Goal: Task Accomplishment & Management: Complete application form

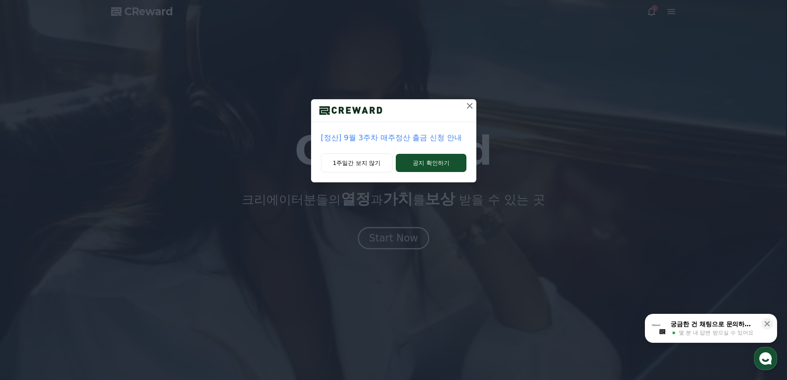
click at [397, 138] on p "[정산] 9월 3주차 매주정산 출금 신청 안내" at bounding box center [393, 138] width 145 height 12
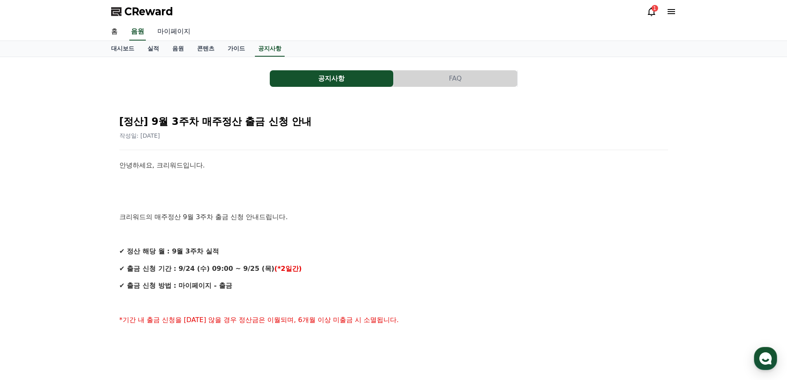
click at [165, 33] on link "마이페이지" at bounding box center [174, 31] width 46 height 17
select select "**********"
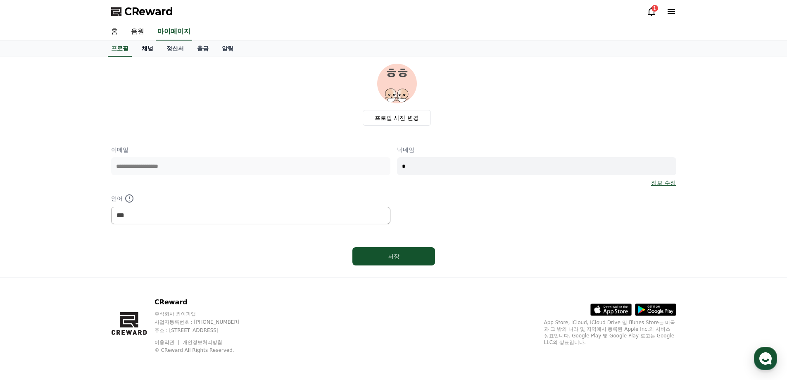
click at [151, 49] on link "채널" at bounding box center [147, 49] width 25 height 16
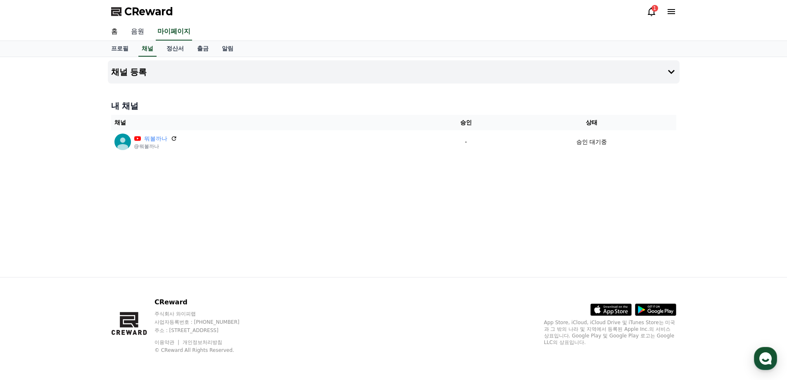
click at [145, 36] on link "음원" at bounding box center [137, 31] width 26 height 17
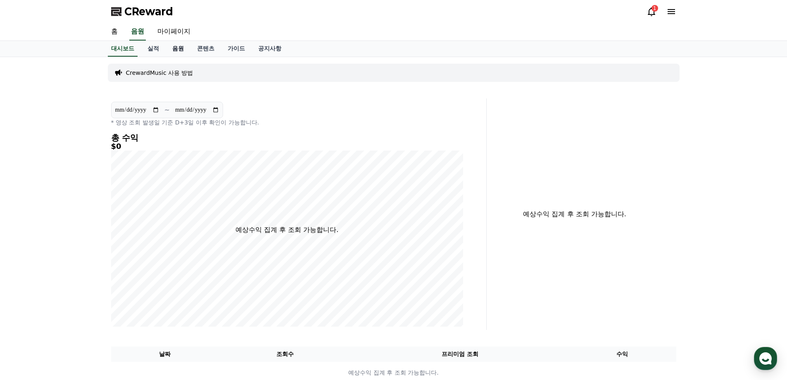
click at [171, 50] on link "음원" at bounding box center [178, 49] width 25 height 16
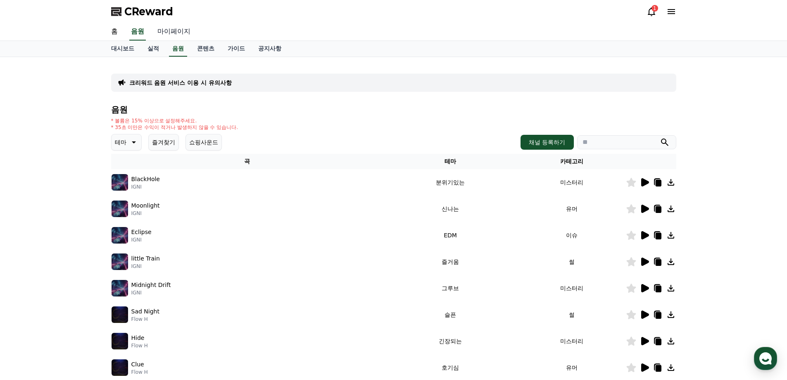
click at [173, 34] on link "마이페이지" at bounding box center [174, 31] width 46 height 17
select select "**********"
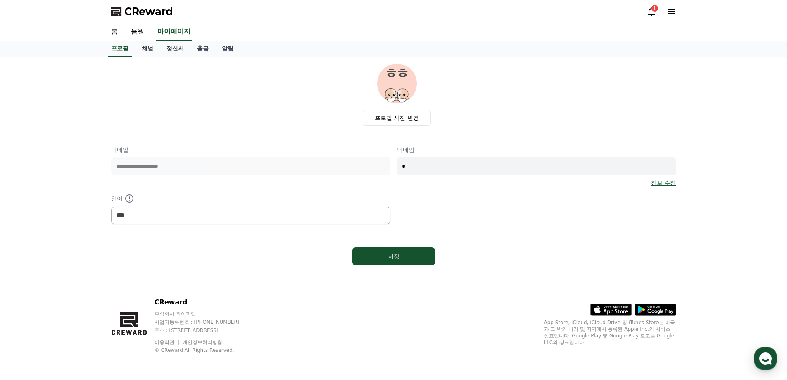
click at [117, 32] on link "홈" at bounding box center [115, 31] width 20 height 17
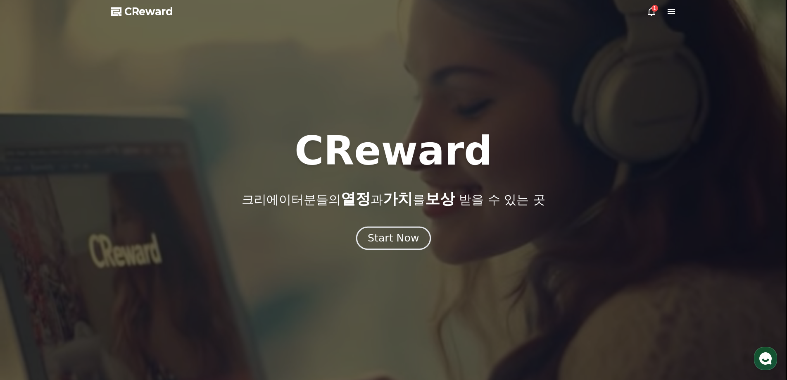
click at [386, 235] on div "Start Now" at bounding box center [393, 238] width 51 height 14
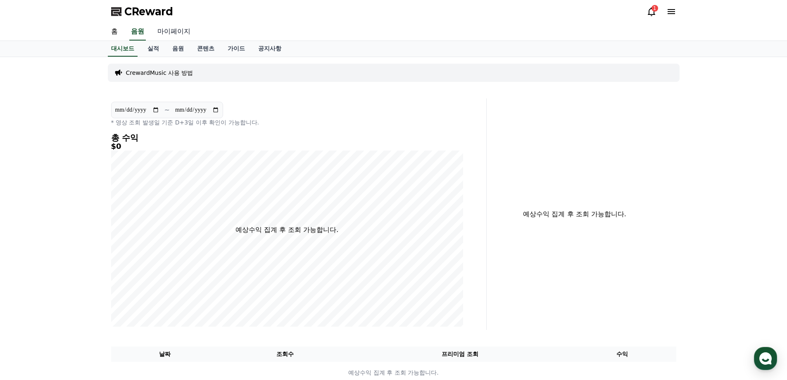
click at [169, 34] on link "마이페이지" at bounding box center [174, 31] width 46 height 17
select select "**********"
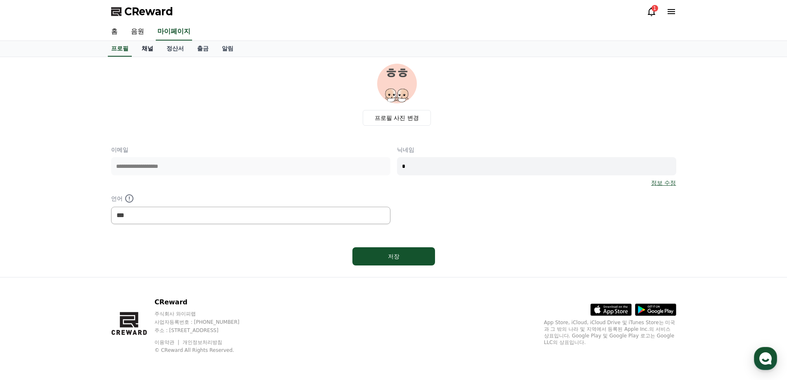
click at [150, 48] on link "채널" at bounding box center [147, 49] width 25 height 16
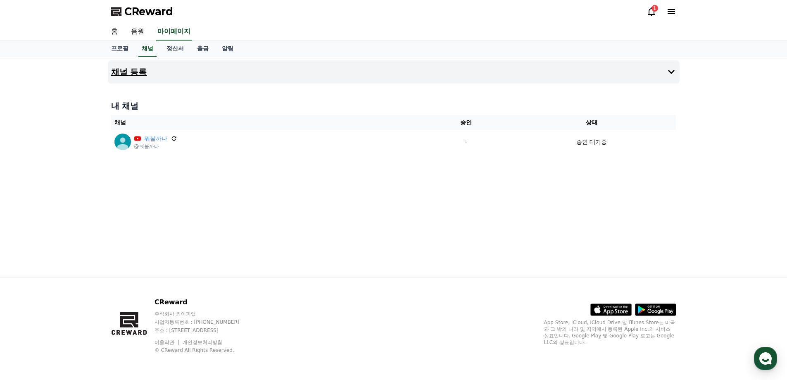
click at [136, 68] on h4 "채널 등록" at bounding box center [129, 71] width 36 height 9
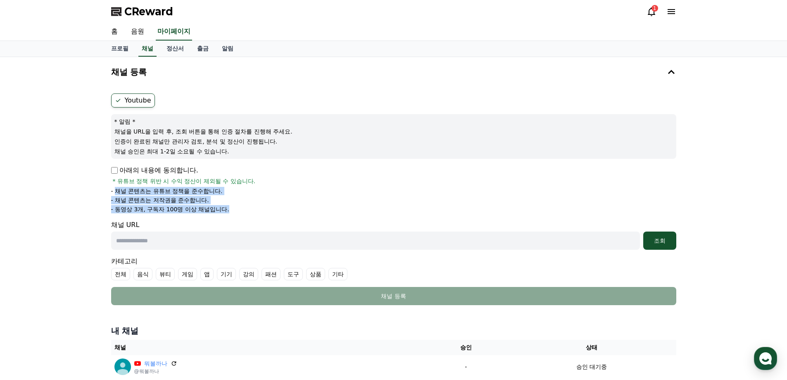
drag, startPoint x: 114, startPoint y: 192, endPoint x: 229, endPoint y: 208, distance: 115.2
click at [229, 208] on ul "- 채널 콘텐츠는 유튜브 정책을 준수합니다. - 채널 콘텐츠는 저작권을 준수합니다. - 동영상 3개, 구독자 100명 이상 채널입니다." at bounding box center [393, 200] width 565 height 26
click at [256, 207] on li "- 동영상 3개, 구독자 100명 이상 채널입니다." at bounding box center [393, 209] width 565 height 8
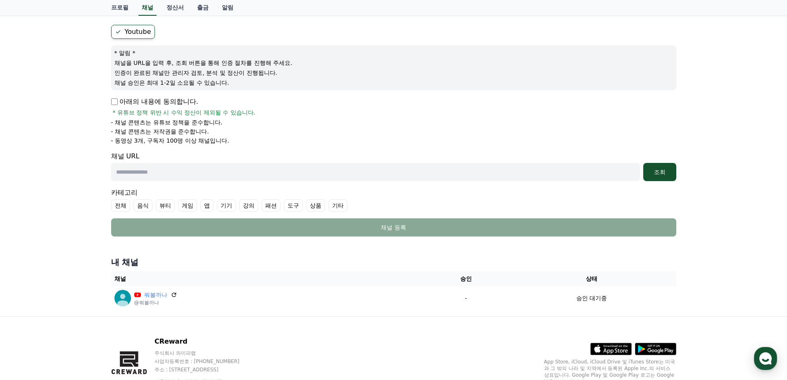
scroll to position [67, 0]
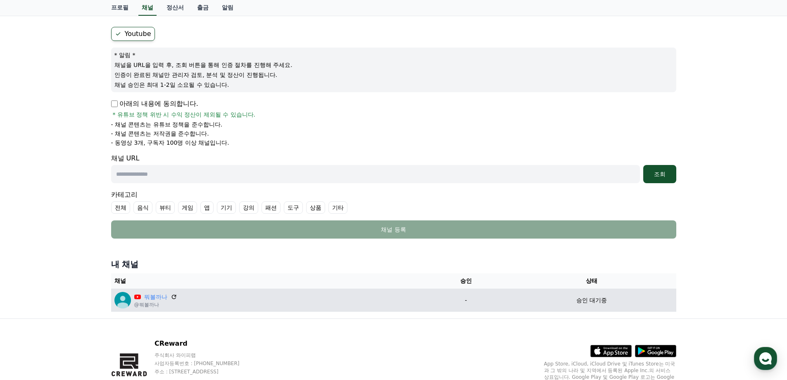
click at [595, 302] on p "승인 대기중" at bounding box center [591, 300] width 31 height 9
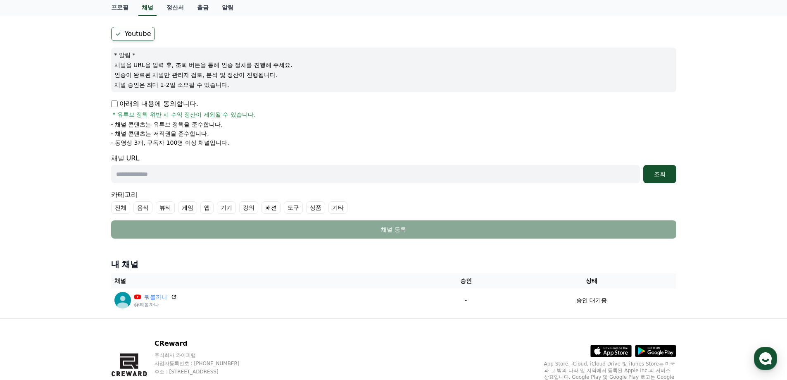
click at [465, 282] on th "승인" at bounding box center [466, 280] width 82 height 15
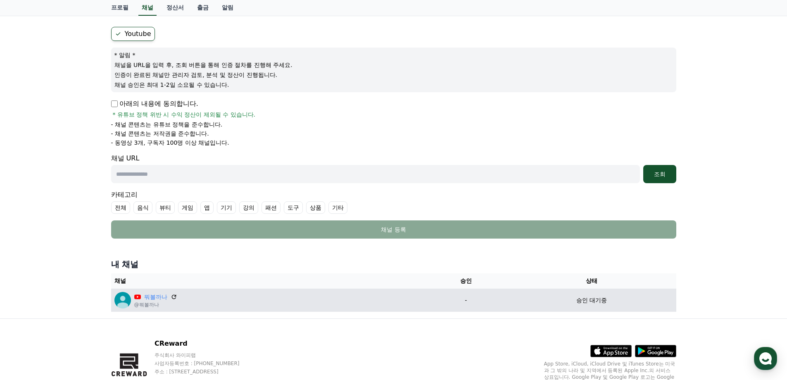
click at [467, 301] on p "-" at bounding box center [466, 300] width 76 height 9
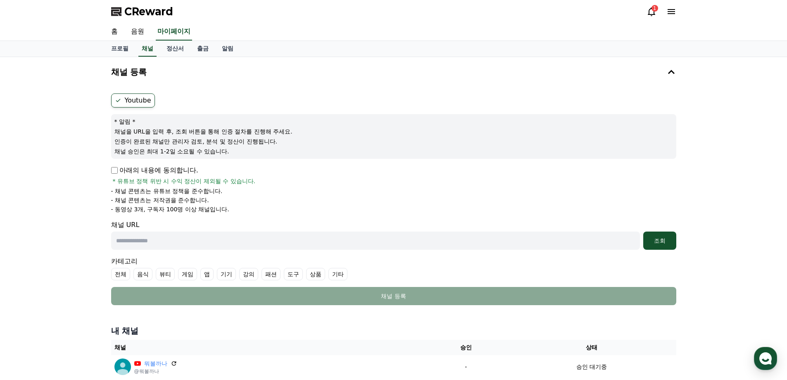
scroll to position [83, 0]
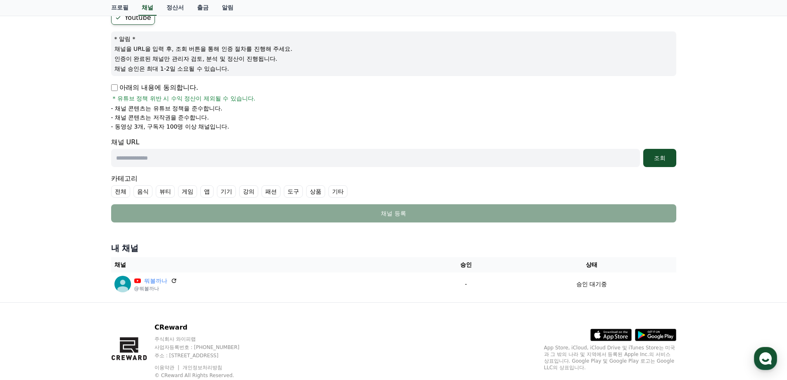
click at [153, 161] on input "text" at bounding box center [375, 158] width 529 height 18
